Goal: Information Seeking & Learning: Learn about a topic

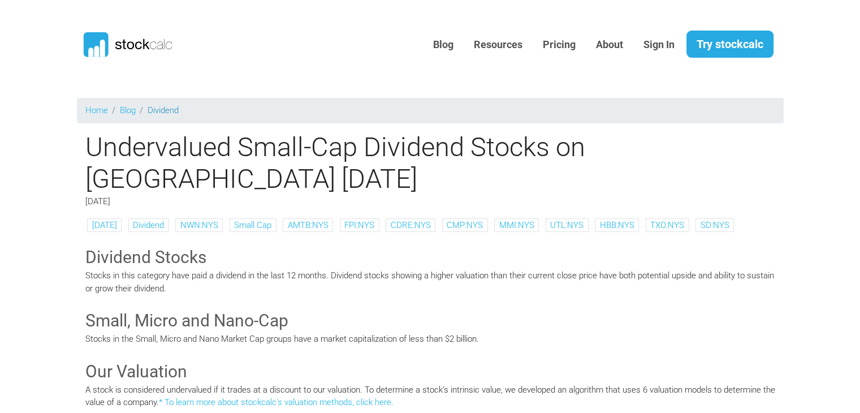
click at [161, 105] on link "Dividend" at bounding box center [163, 110] width 31 height 10
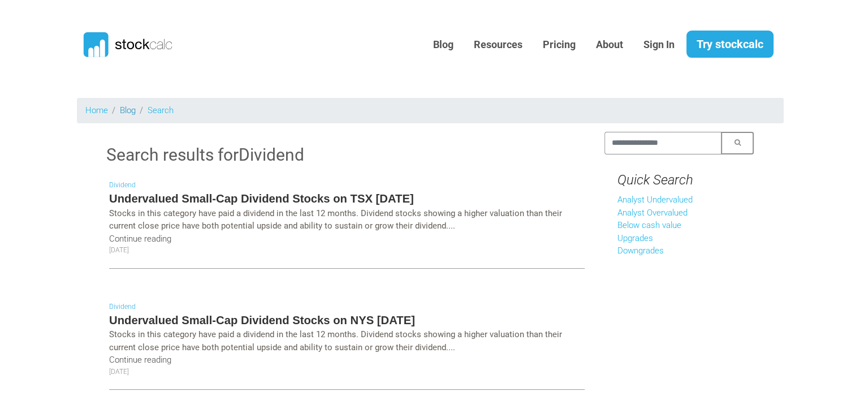
click at [132, 110] on link "Blog" at bounding box center [128, 110] width 16 height 10
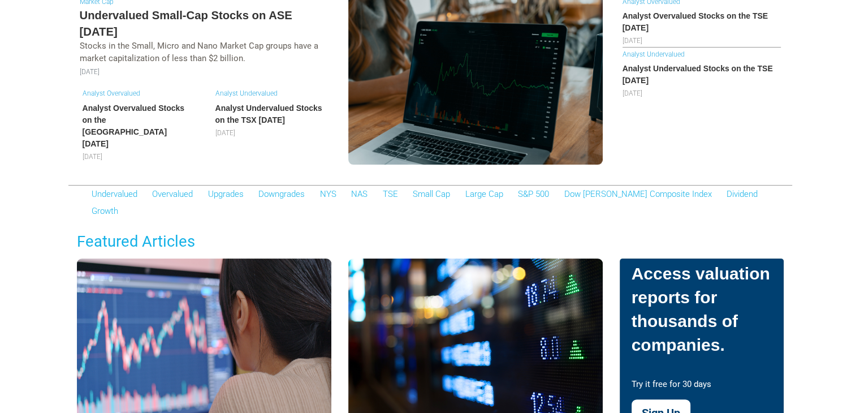
scroll to position [170, 0]
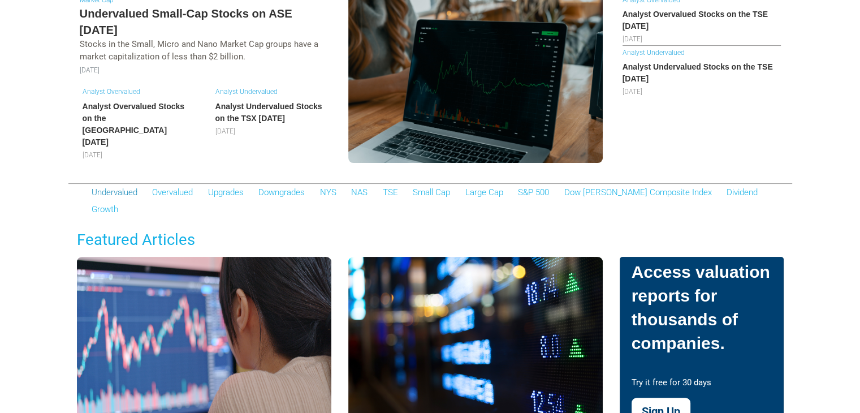
click at [131, 187] on link "Undervalued" at bounding box center [115, 192] width 46 height 10
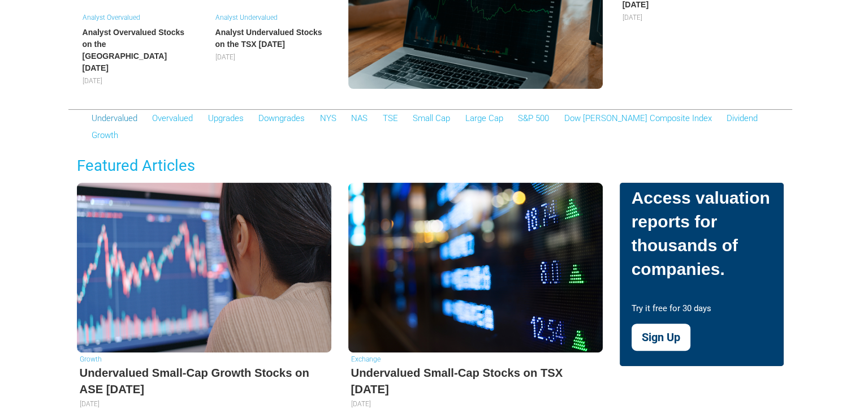
scroll to position [113, 0]
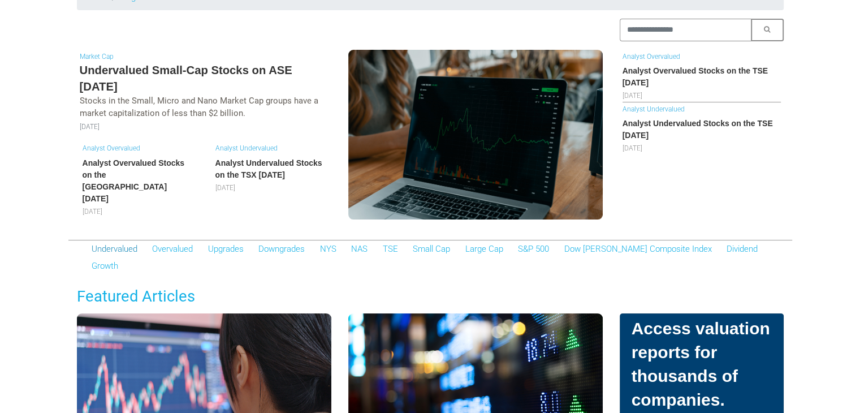
click at [113, 244] on link "Undervalued" at bounding box center [115, 249] width 46 height 10
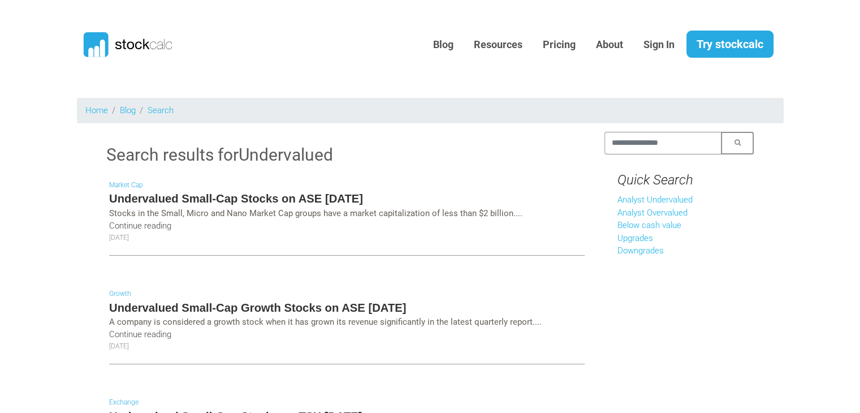
click at [286, 196] on h5 "Undervalued Small-Cap Stocks on ASE October 2025" at bounding box center [346, 198] width 475 height 16
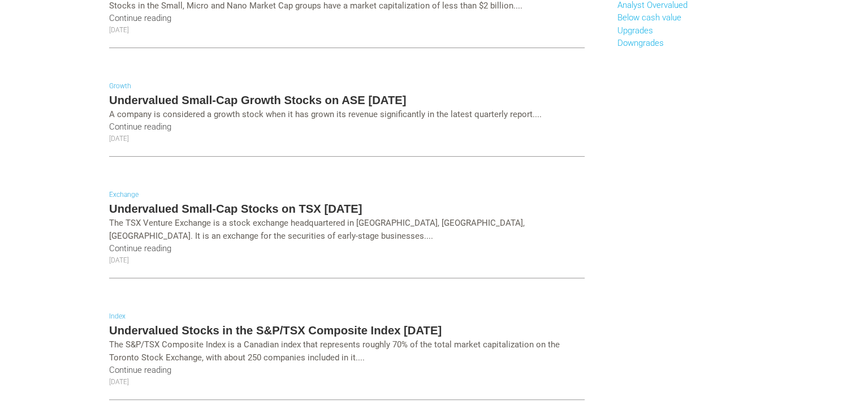
scroll to position [226, 0]
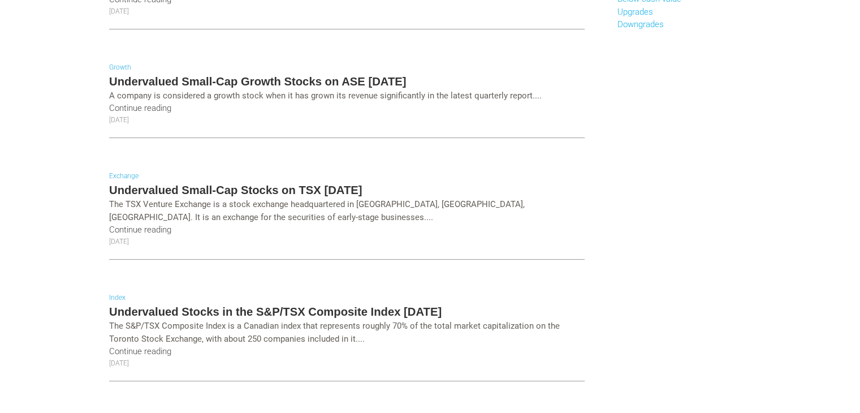
click at [259, 184] on h5 "Undervalued Small-Cap Stocks on TSX October 2025" at bounding box center [346, 190] width 475 height 16
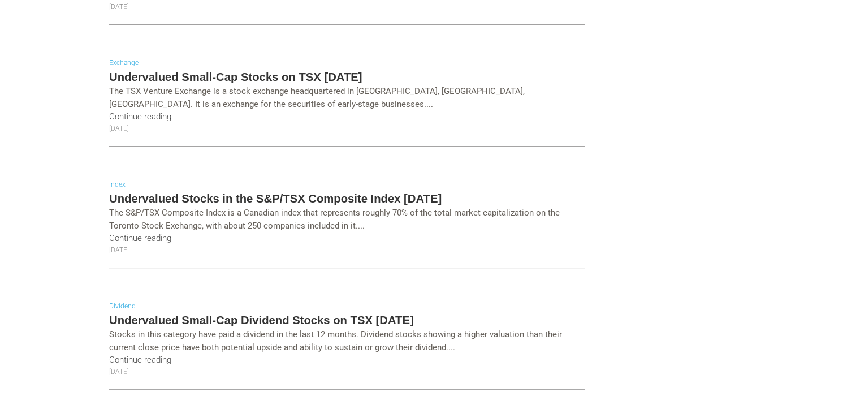
scroll to position [452, 0]
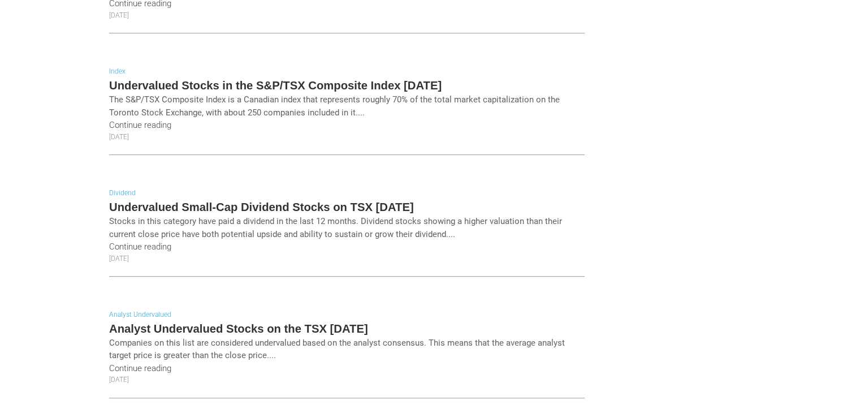
click at [327, 81] on h5 "Undervalued Stocks in the S&P/TSX Composite Index [DATE]" at bounding box center [346, 85] width 475 height 16
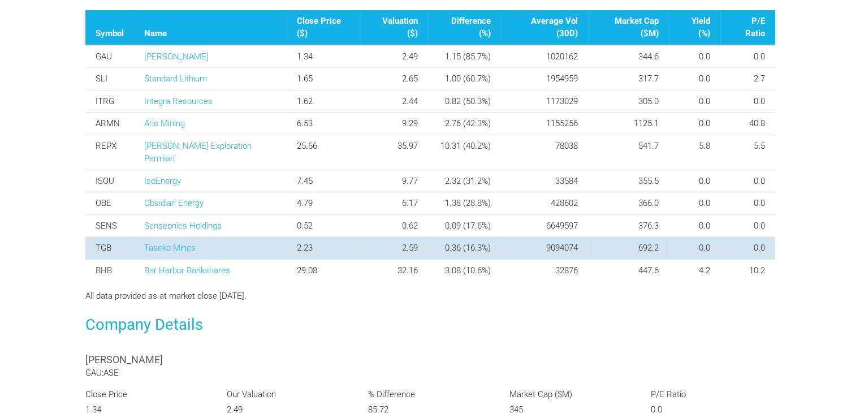
scroll to position [509, 0]
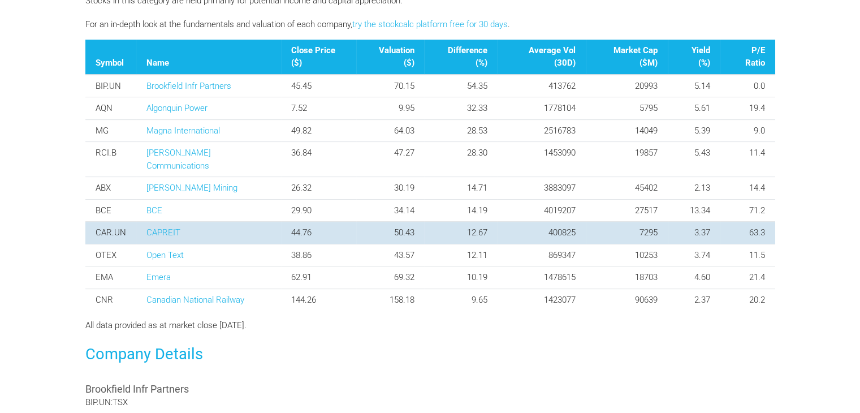
scroll to position [396, 0]
